Goal: Information Seeking & Learning: Learn about a topic

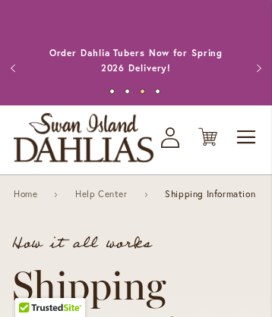
scroll to position [5563, 0]
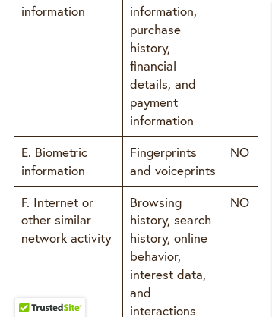
scroll to position [17903, 0]
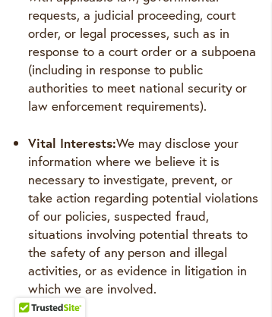
scroll to position [22790, 0]
